Goal: Information Seeking & Learning: Learn about a topic

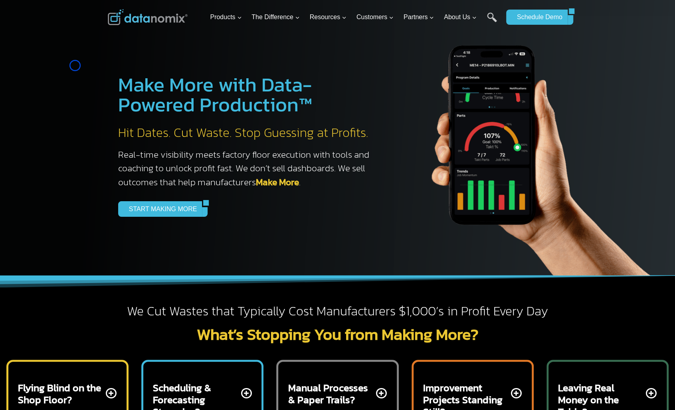
click at [75, 65] on div at bounding box center [337, 137] width 675 height 275
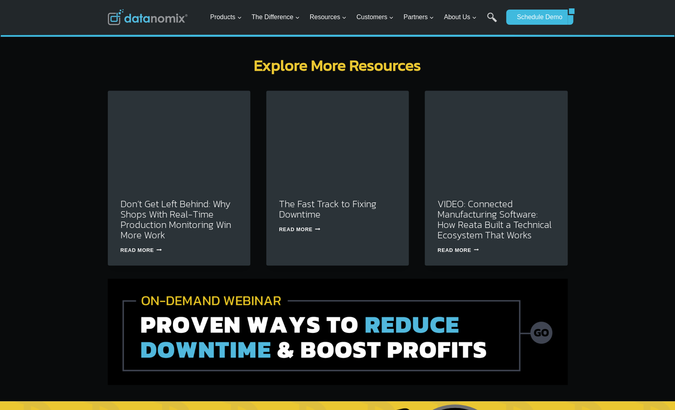
scroll to position [2379, 0]
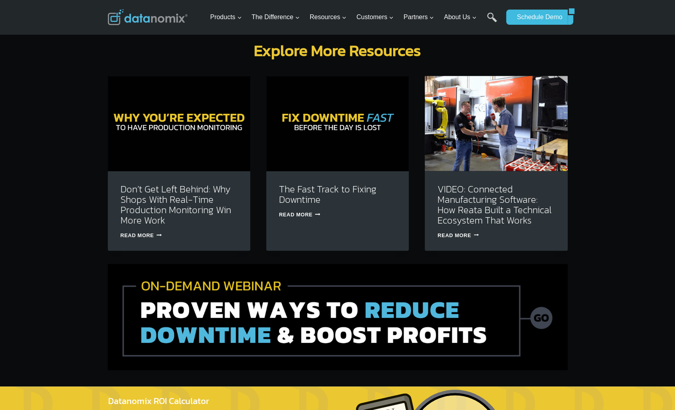
click at [75, 65] on div "Explore More Resources Don’t Get Left Behind: Why Shops With Real-Time Producti…" at bounding box center [337, 203] width 675 height 363
click at [45, 55] on div "Explore More Resources Don’t Get Left Behind: Why Shops With Real-Time Producti…" at bounding box center [337, 203] width 675 height 363
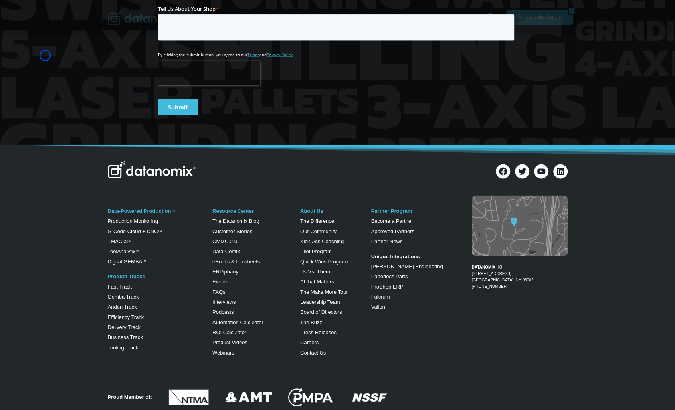
scroll to position [3138, 0]
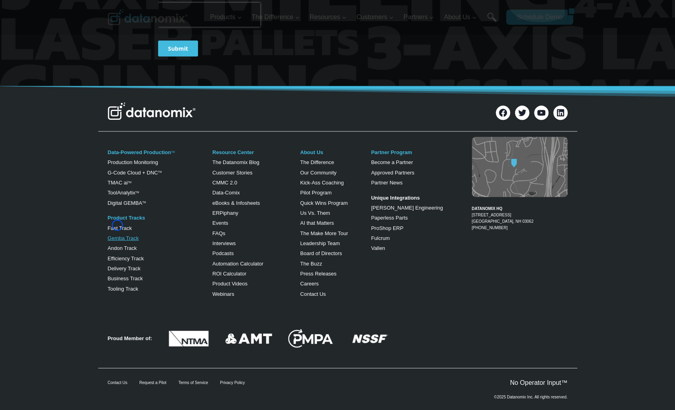
click at [117, 235] on link "Gemba Track" at bounding box center [123, 238] width 31 height 6
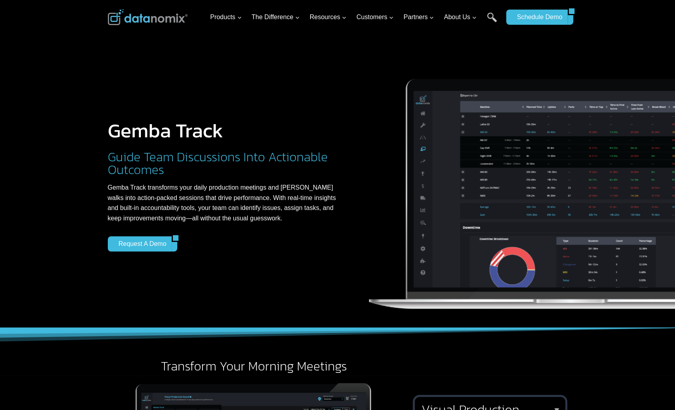
click at [73, 49] on div at bounding box center [337, 164] width 675 height 328
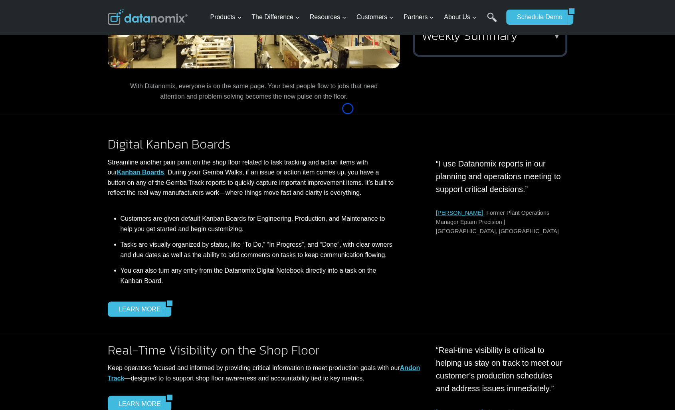
scroll to position [902, 0]
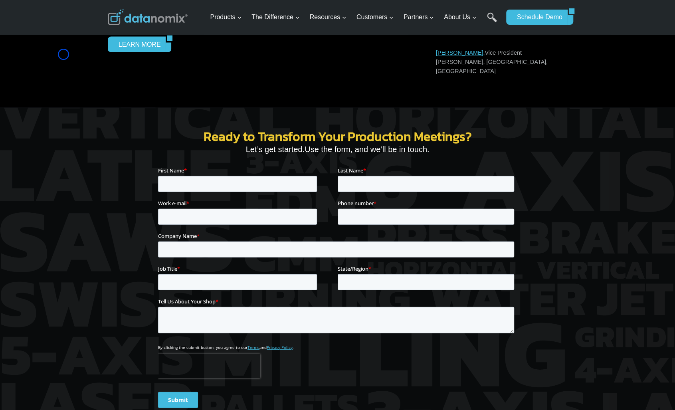
scroll to position [1245, 0]
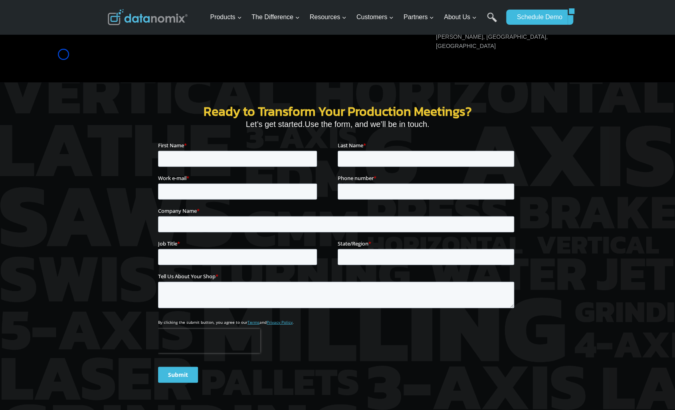
click at [63, 54] on div "Real-Time Visibility on the Shop Floor Keep operators focused and informed by p…" at bounding box center [337, 16] width 675 height 133
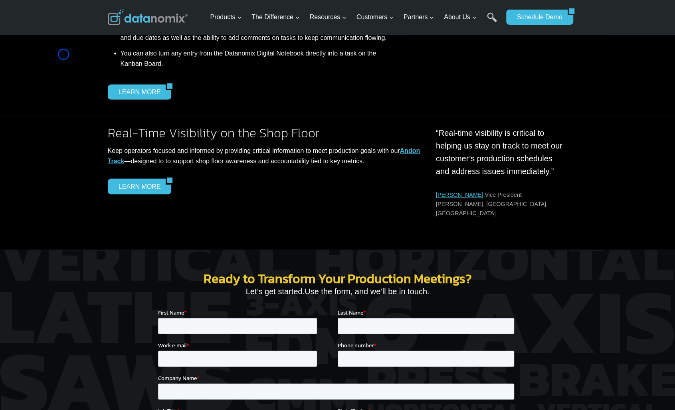
scroll to position [1059, 0]
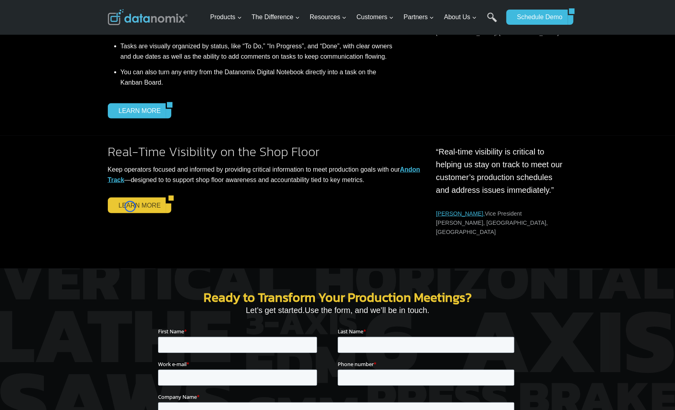
click at [130, 206] on link "LEARN MORE" at bounding box center [137, 204] width 58 height 15
